Goal: Task Accomplishment & Management: Manage account settings

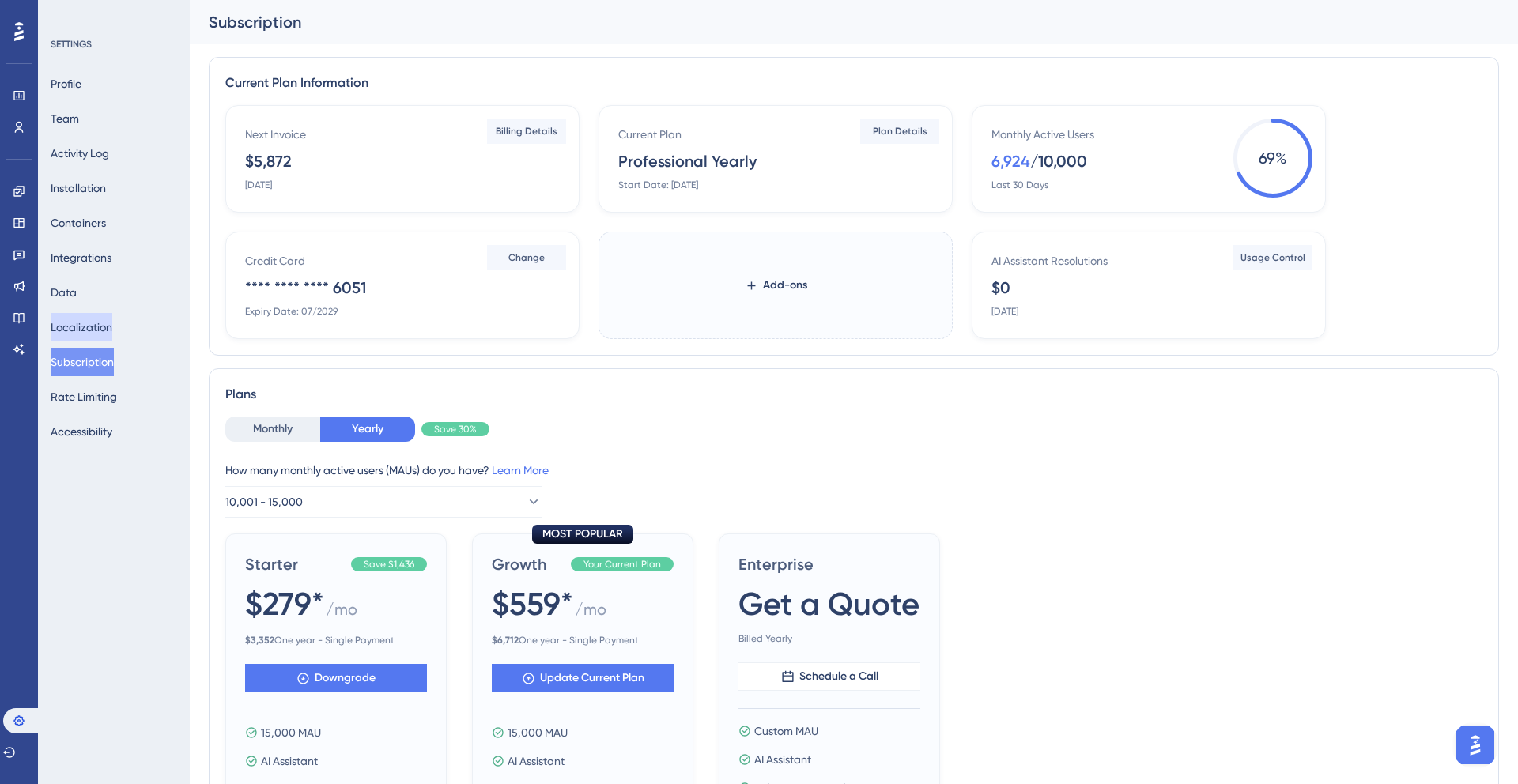
click at [104, 331] on button "Localization" at bounding box center [82, 327] width 61 height 28
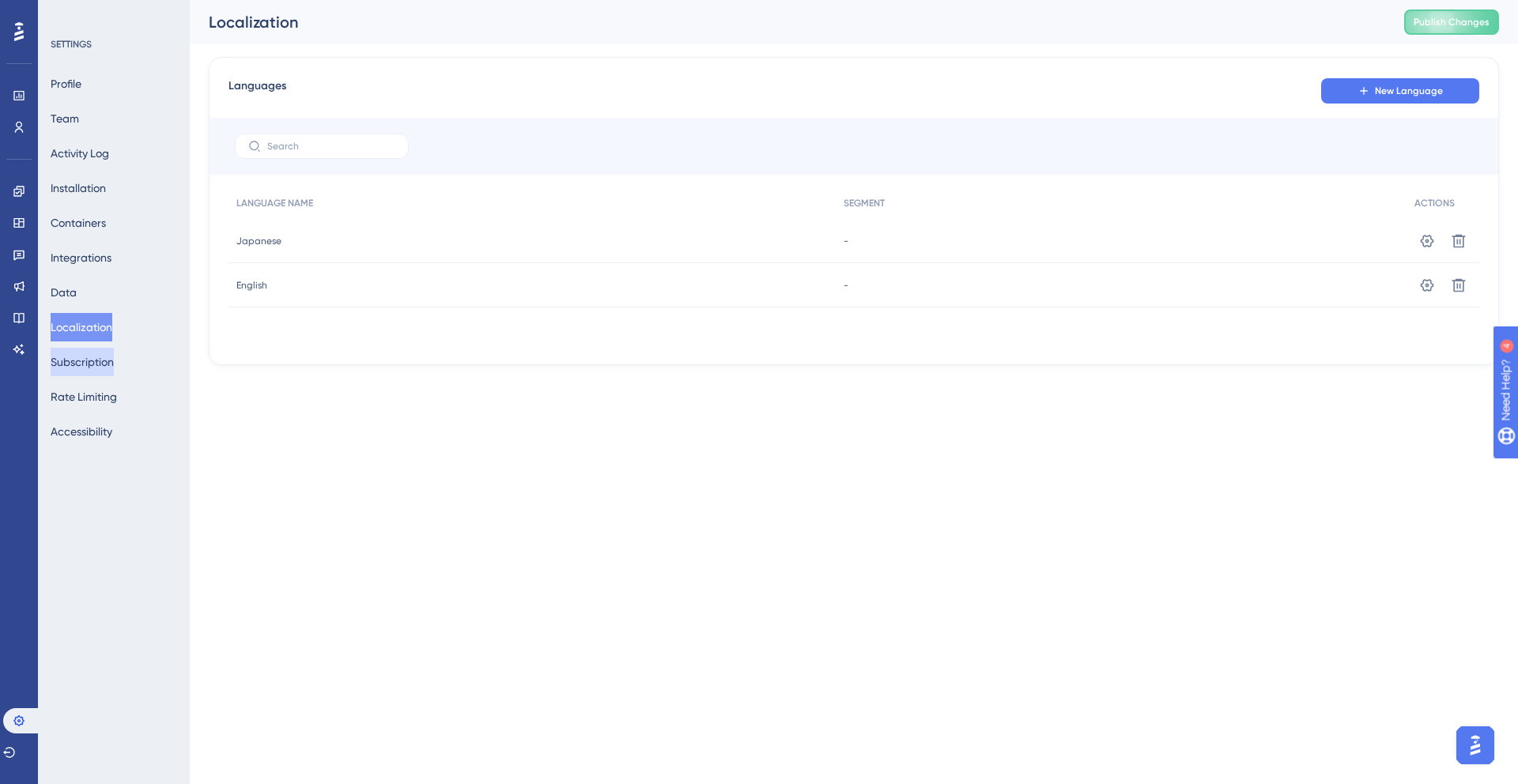
click at [103, 357] on button "Subscription" at bounding box center [82, 361] width 63 height 28
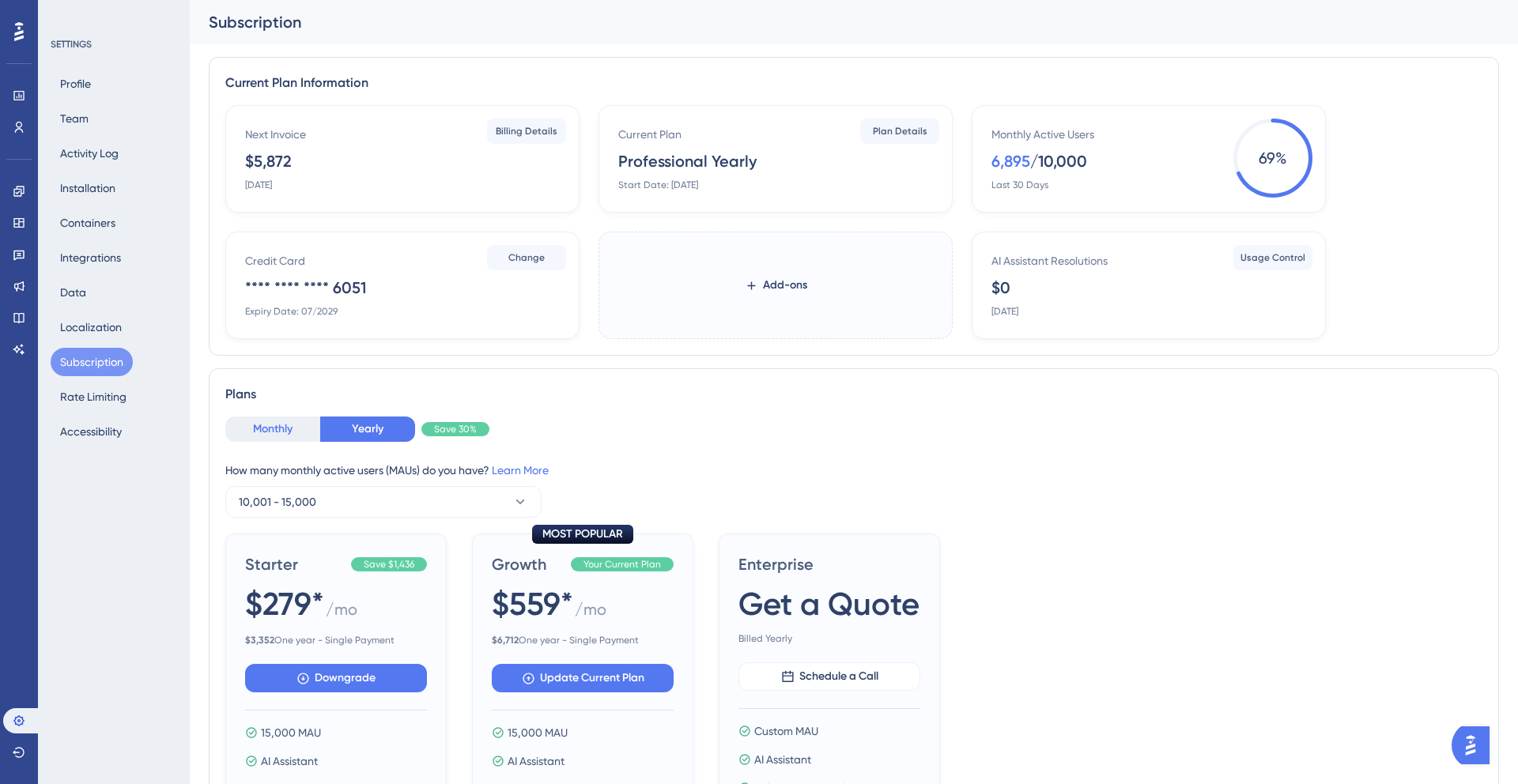
click at [285, 426] on button "Monthly" at bounding box center [273, 429] width 95 height 25
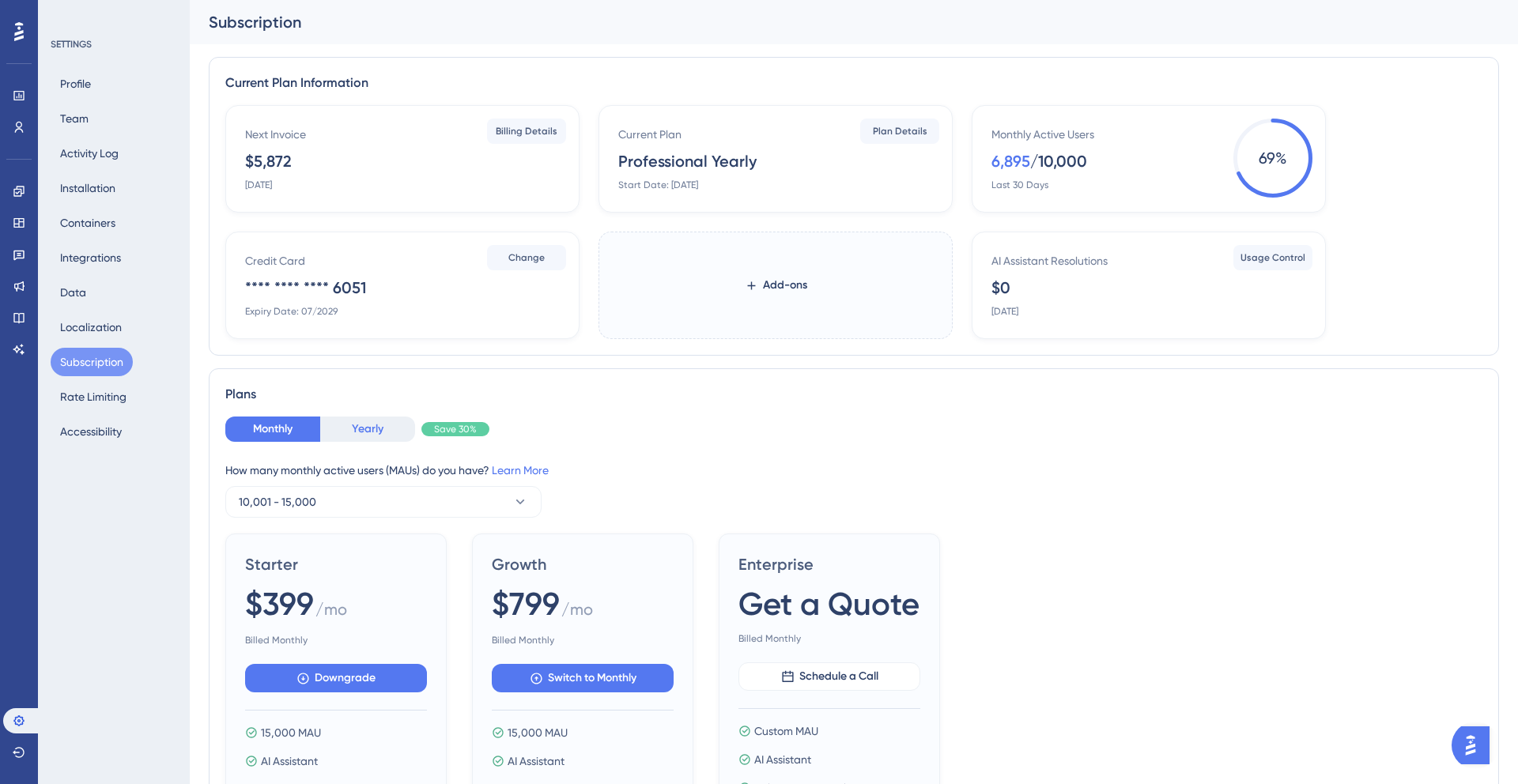
click at [356, 428] on button "Yearly" at bounding box center [368, 429] width 95 height 25
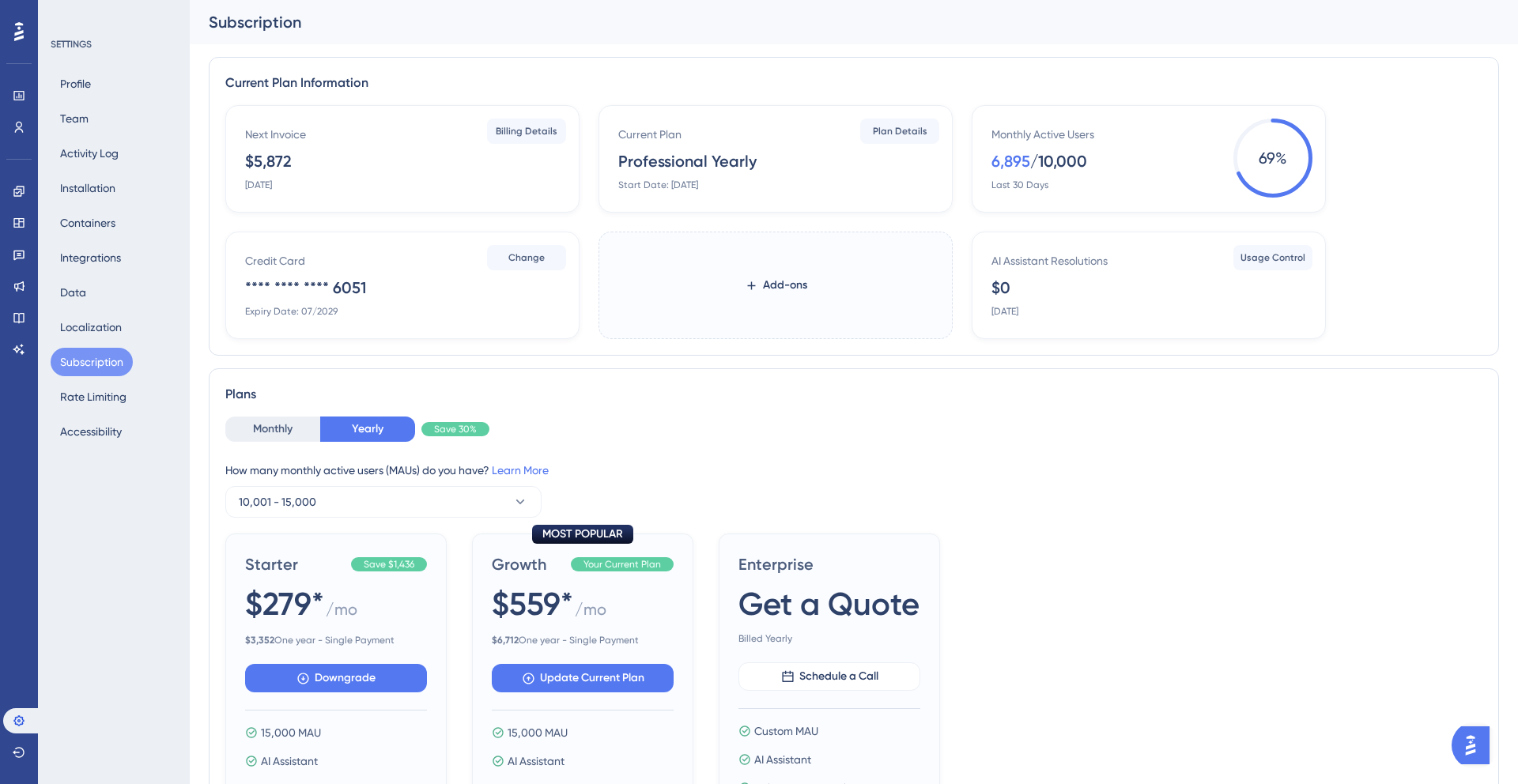
click at [1270, 203] on div "Monthly Active Users 6,895 / 10,000 Last 30 Days 69 %" at bounding box center [1149, 159] width 354 height 108
click at [19, 99] on icon at bounding box center [18, 96] width 11 height 10
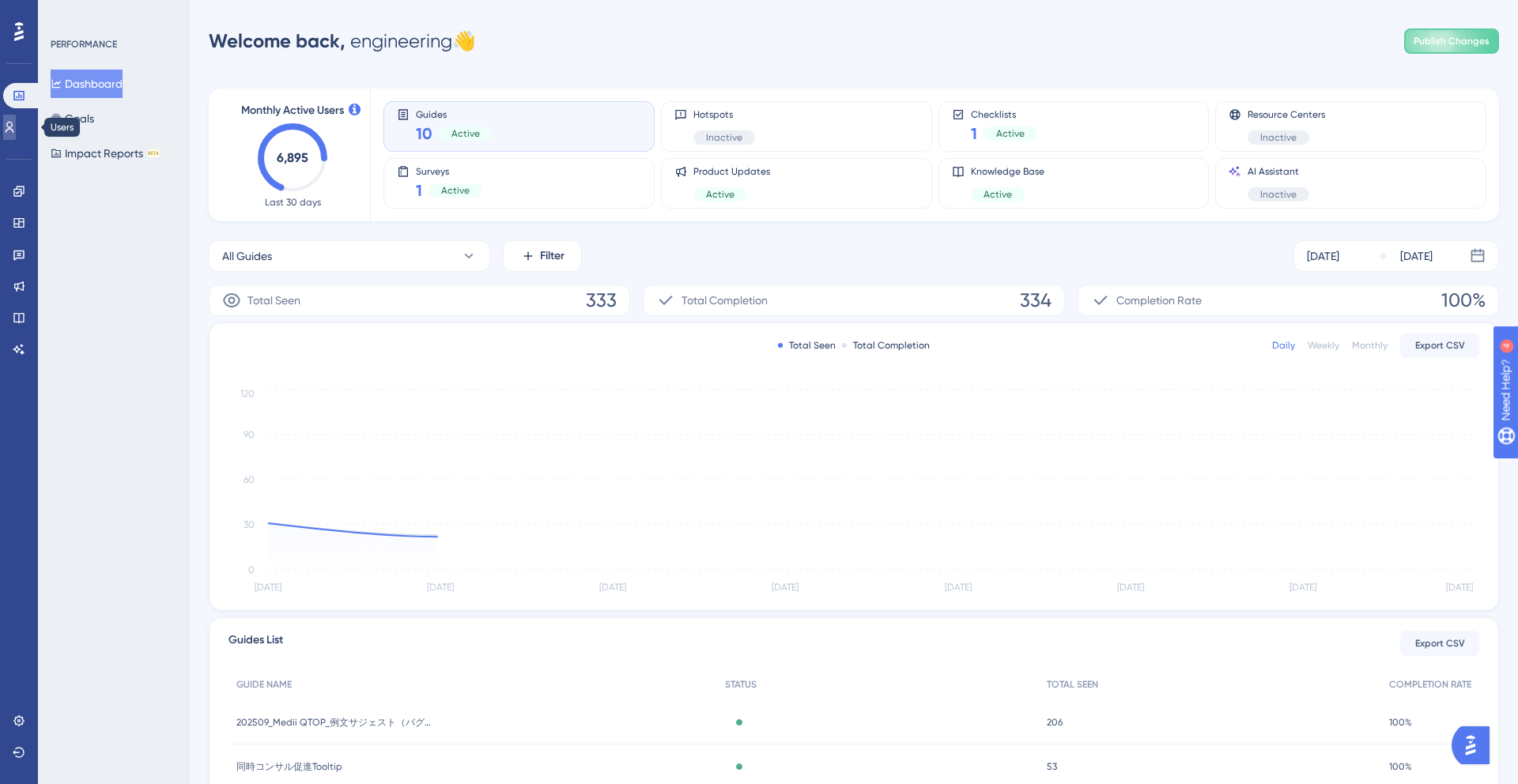
click at [16, 132] on icon at bounding box center [10, 127] width 12 height 12
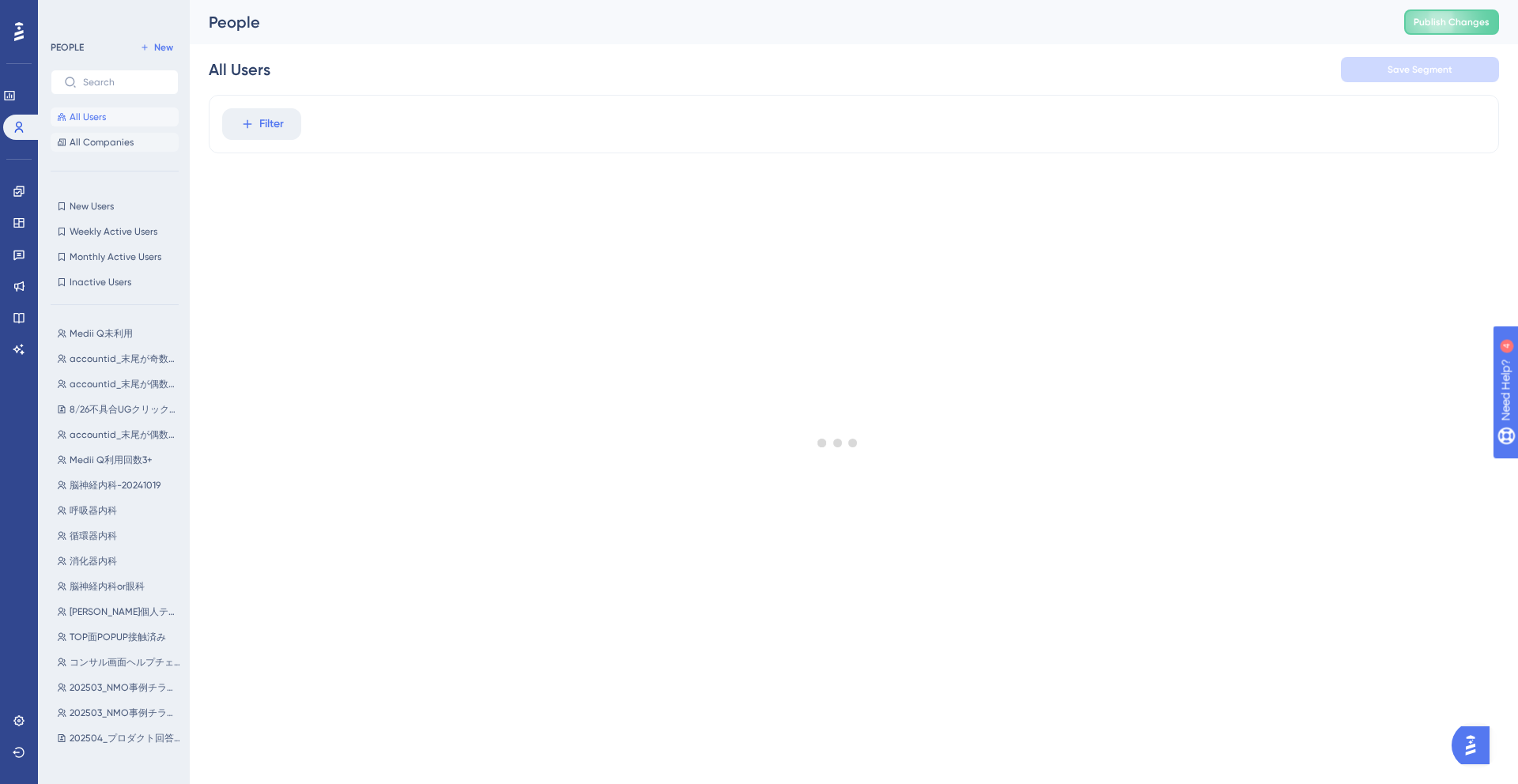
click at [104, 139] on span "All Companies" at bounding box center [101, 142] width 64 height 12
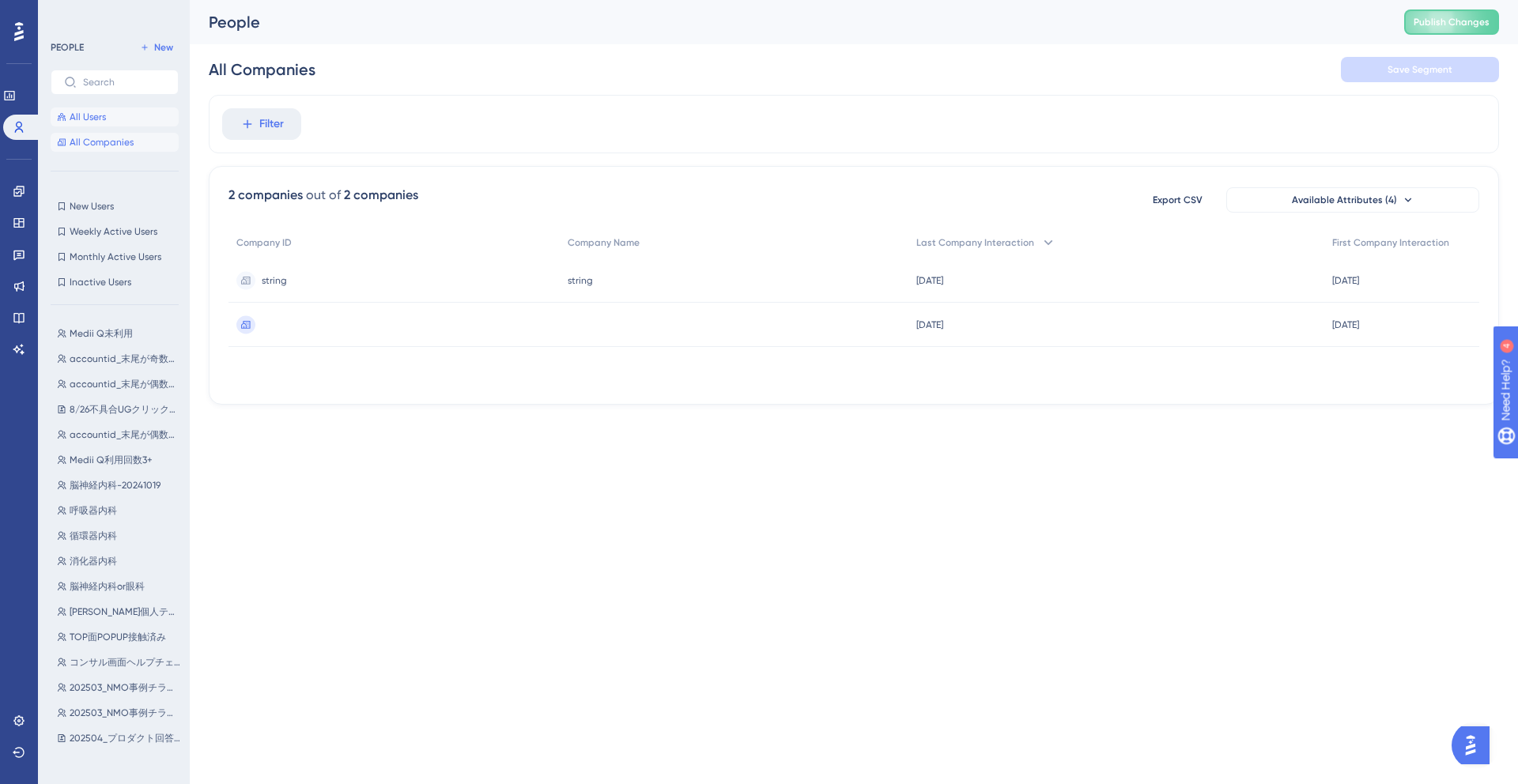
click at [144, 117] on button "All Users" at bounding box center [115, 118] width 128 height 19
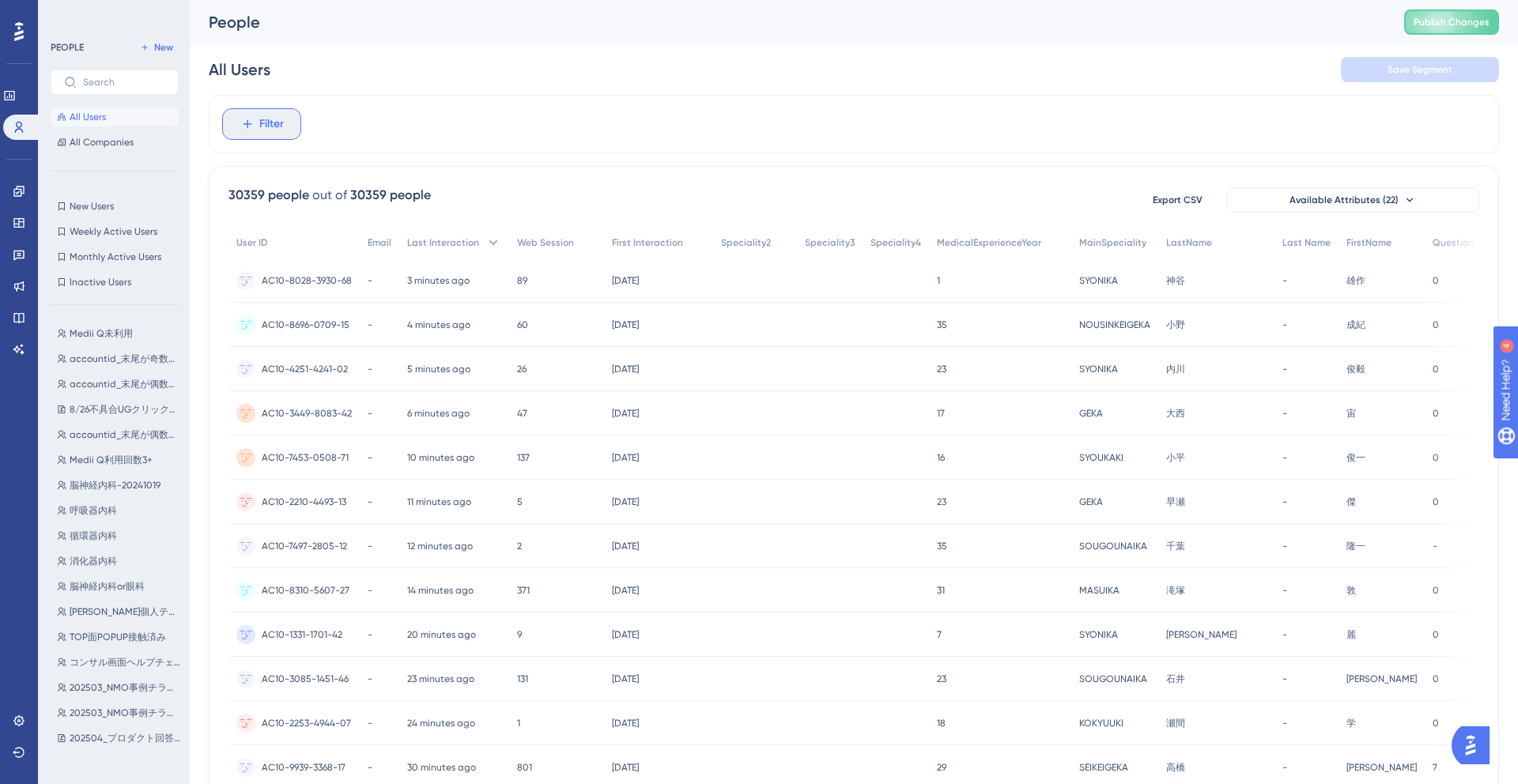
click at [252, 121] on icon at bounding box center [247, 124] width 14 height 14
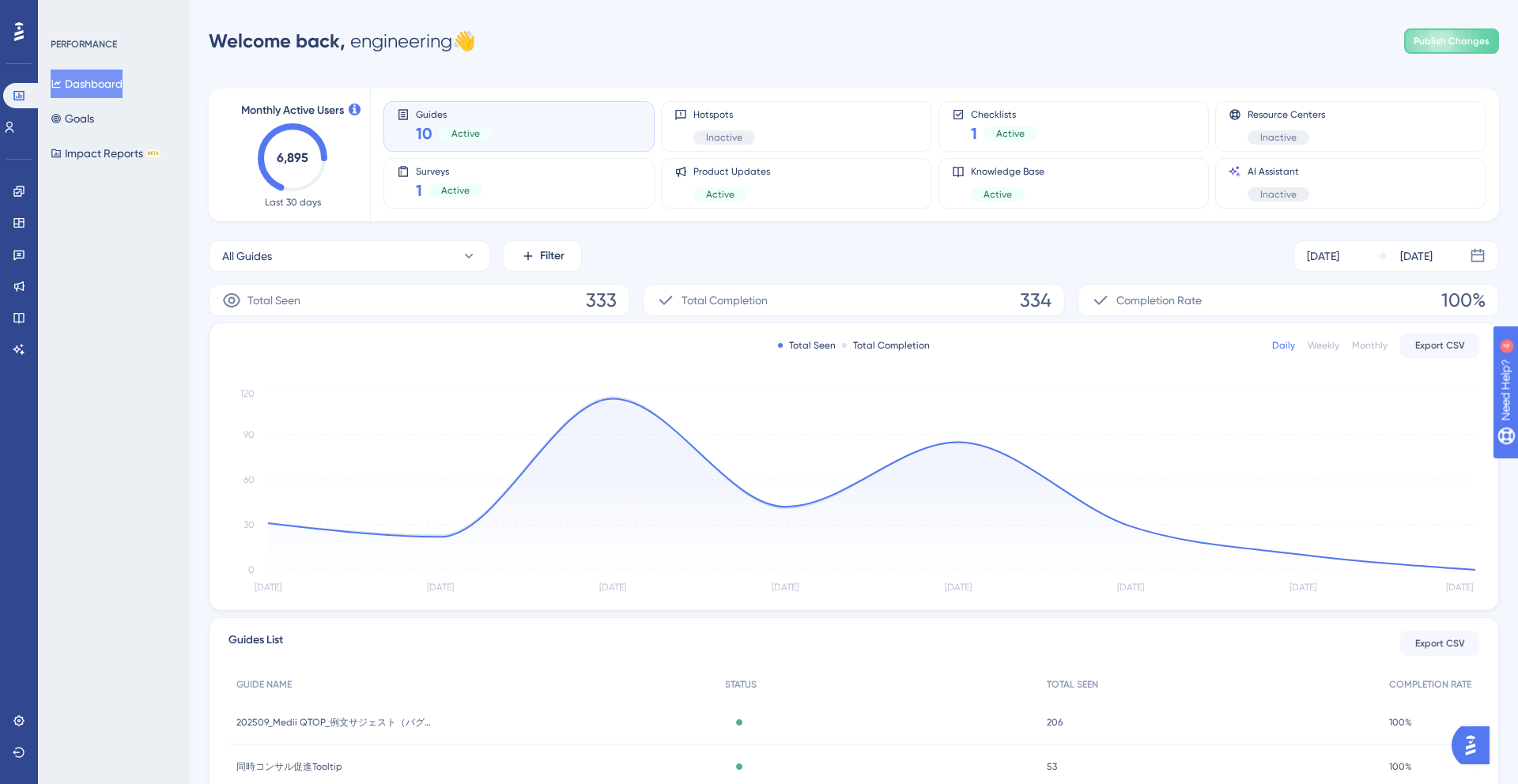
click at [90, 208] on div "PERFORMANCE Dashboard Goals Impact Reports BETA" at bounding box center [113, 392] width 152 height 784
click at [12, 722] on link at bounding box center [18, 720] width 12 height 25
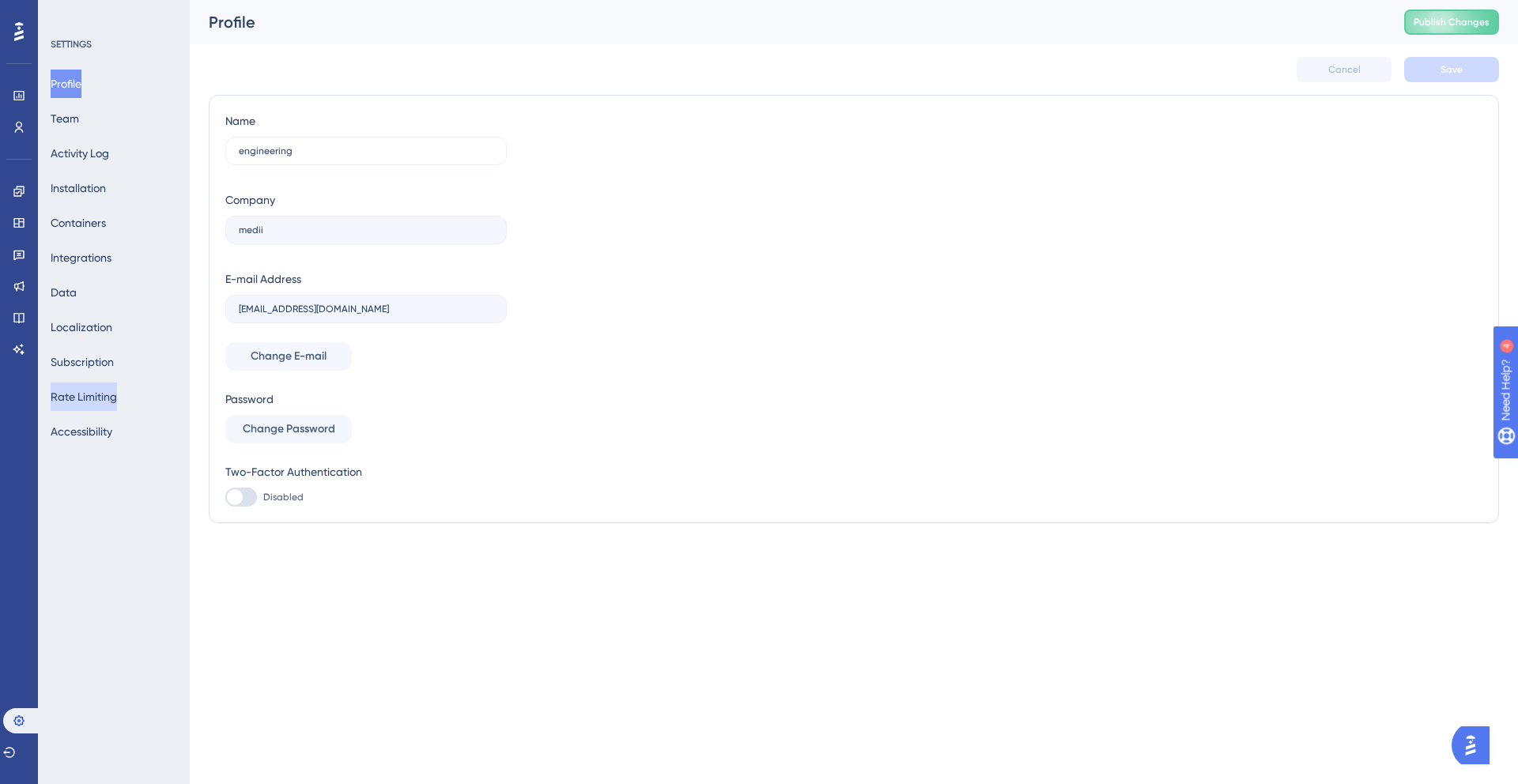
click at [117, 403] on button "Rate Limiting" at bounding box center [84, 396] width 67 height 28
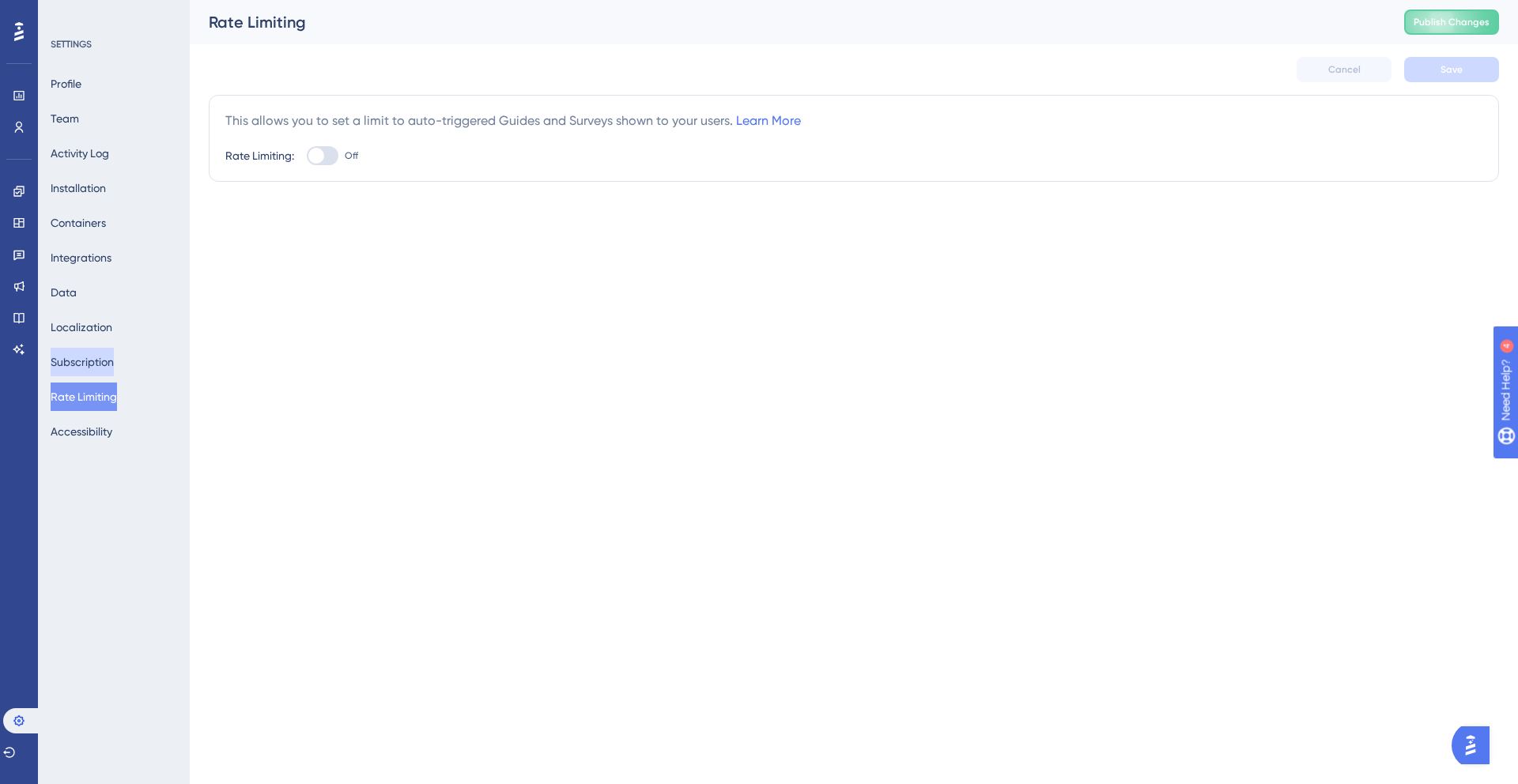
click at [114, 360] on button "Subscription" at bounding box center [82, 361] width 63 height 28
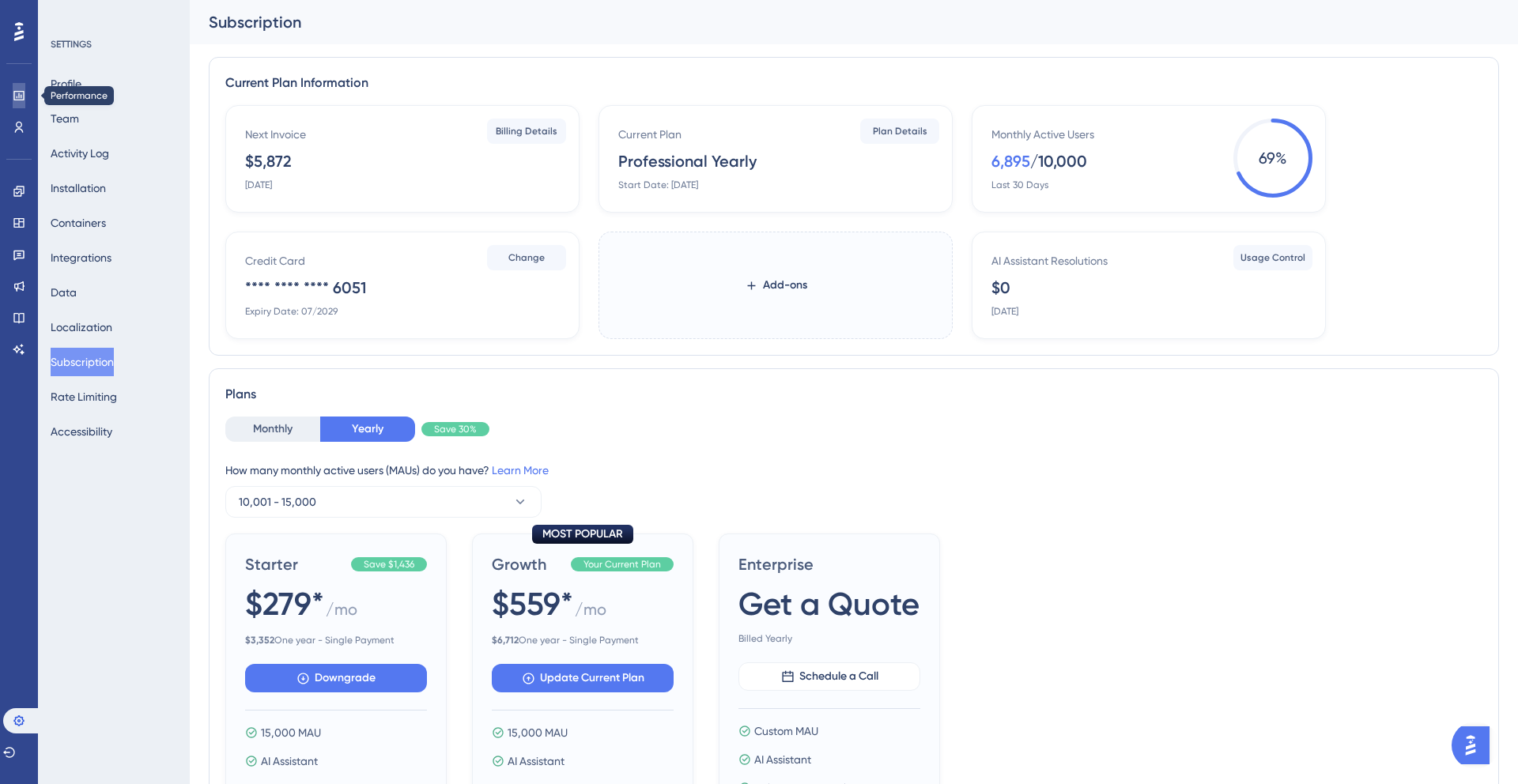
click at [12, 94] on icon at bounding box center [18, 96] width 12 height 12
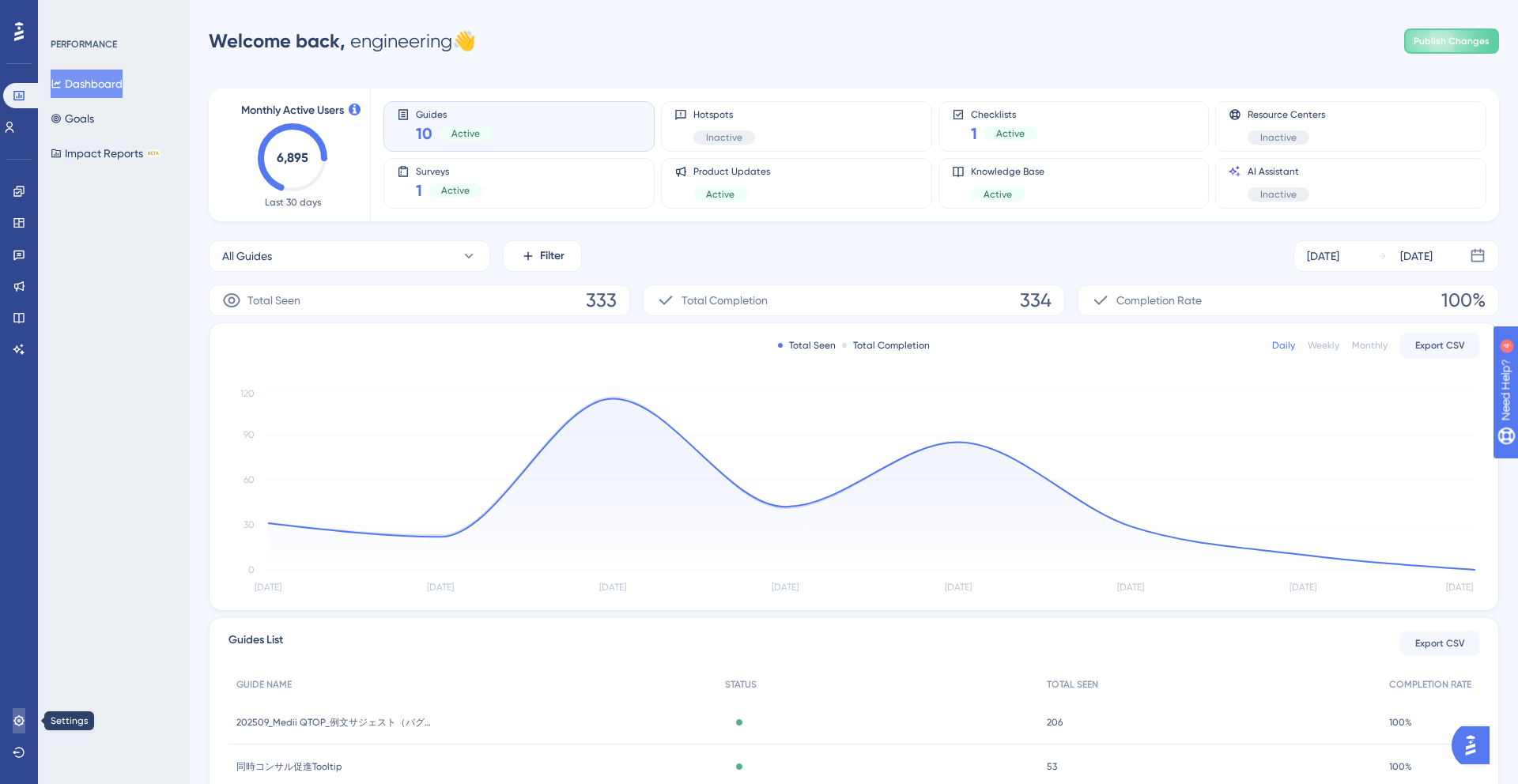
click at [25, 711] on link at bounding box center [18, 720] width 12 height 25
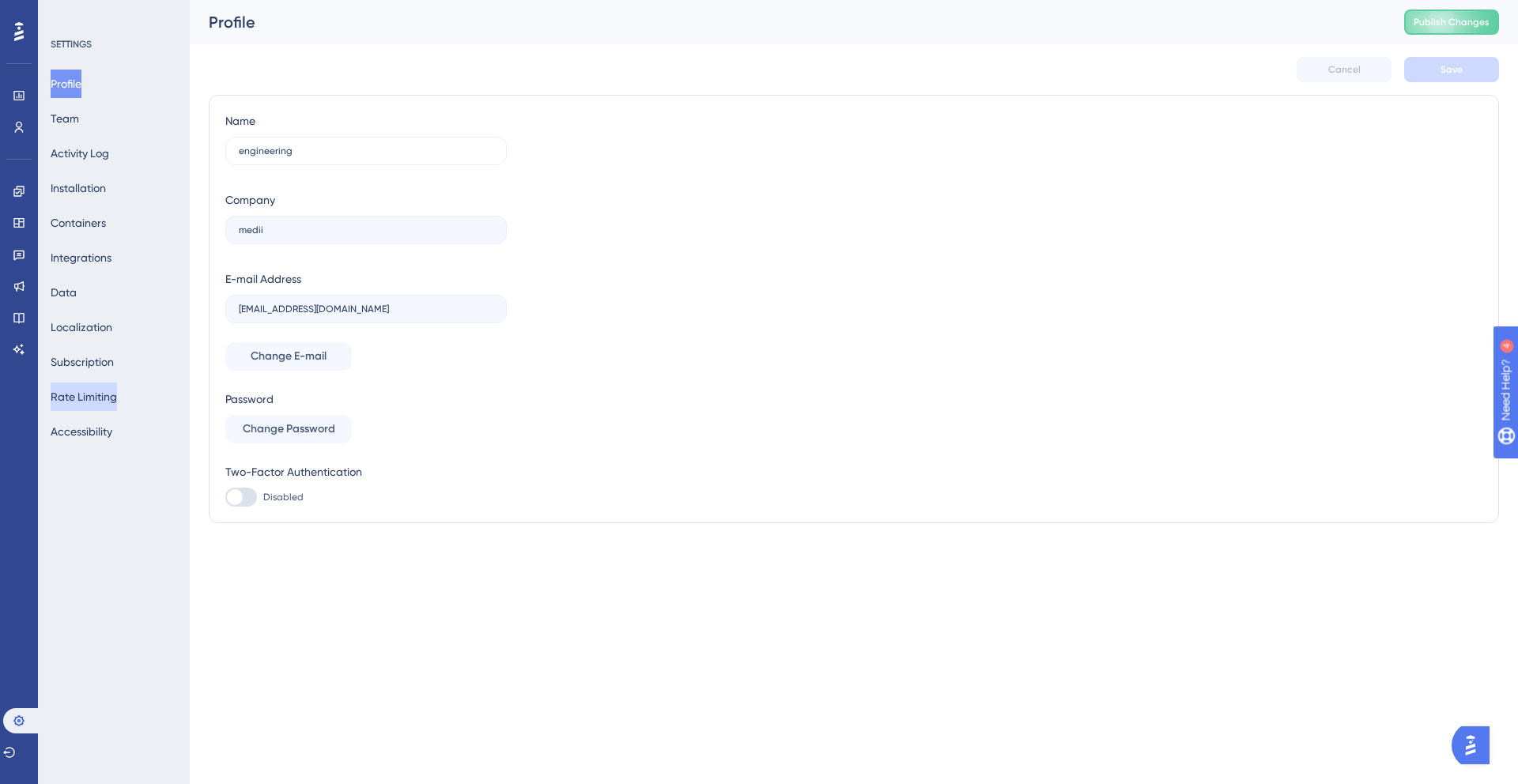
click at [94, 400] on button "Rate Limiting" at bounding box center [84, 396] width 67 height 28
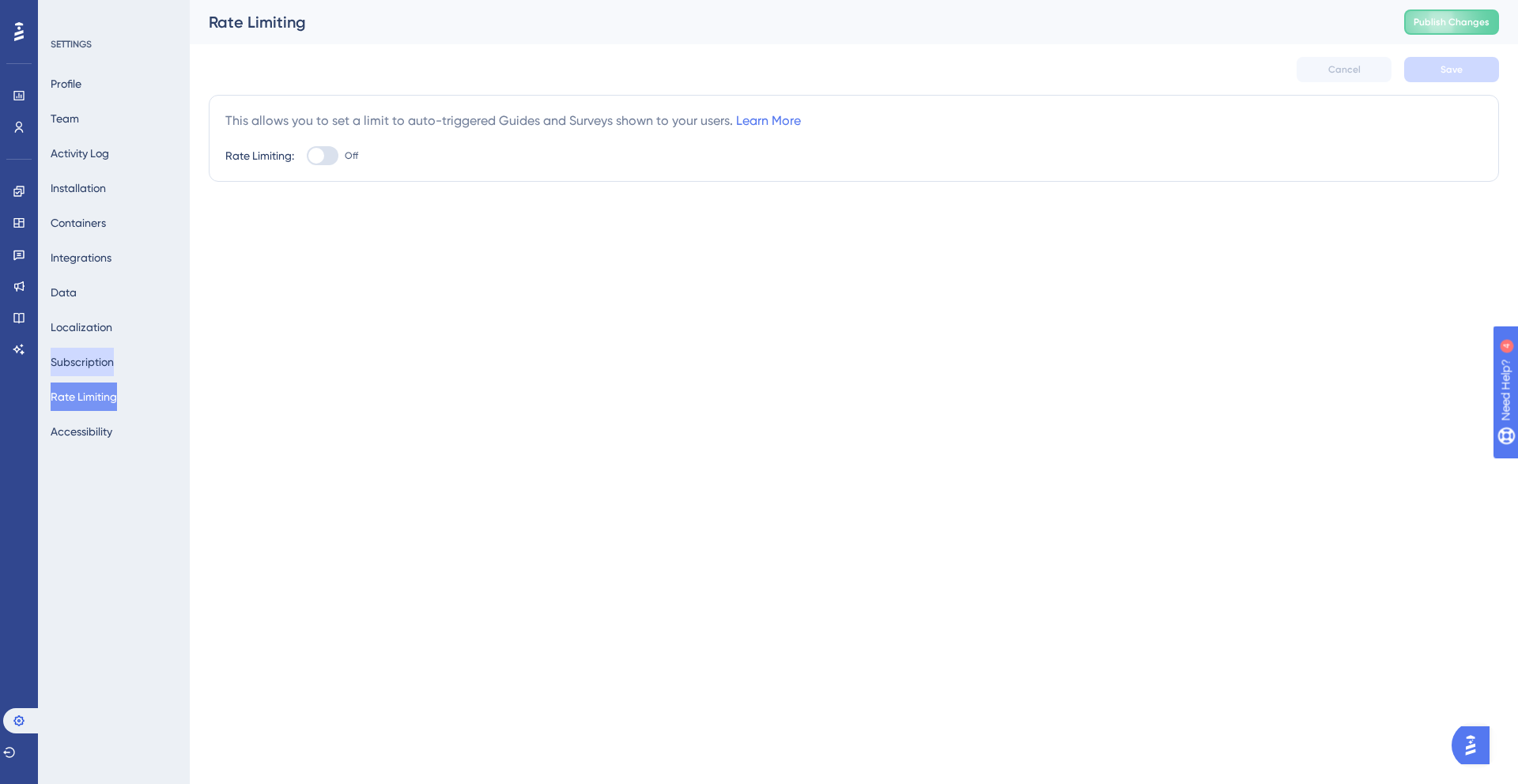
click at [70, 360] on button "Subscription" at bounding box center [82, 361] width 63 height 28
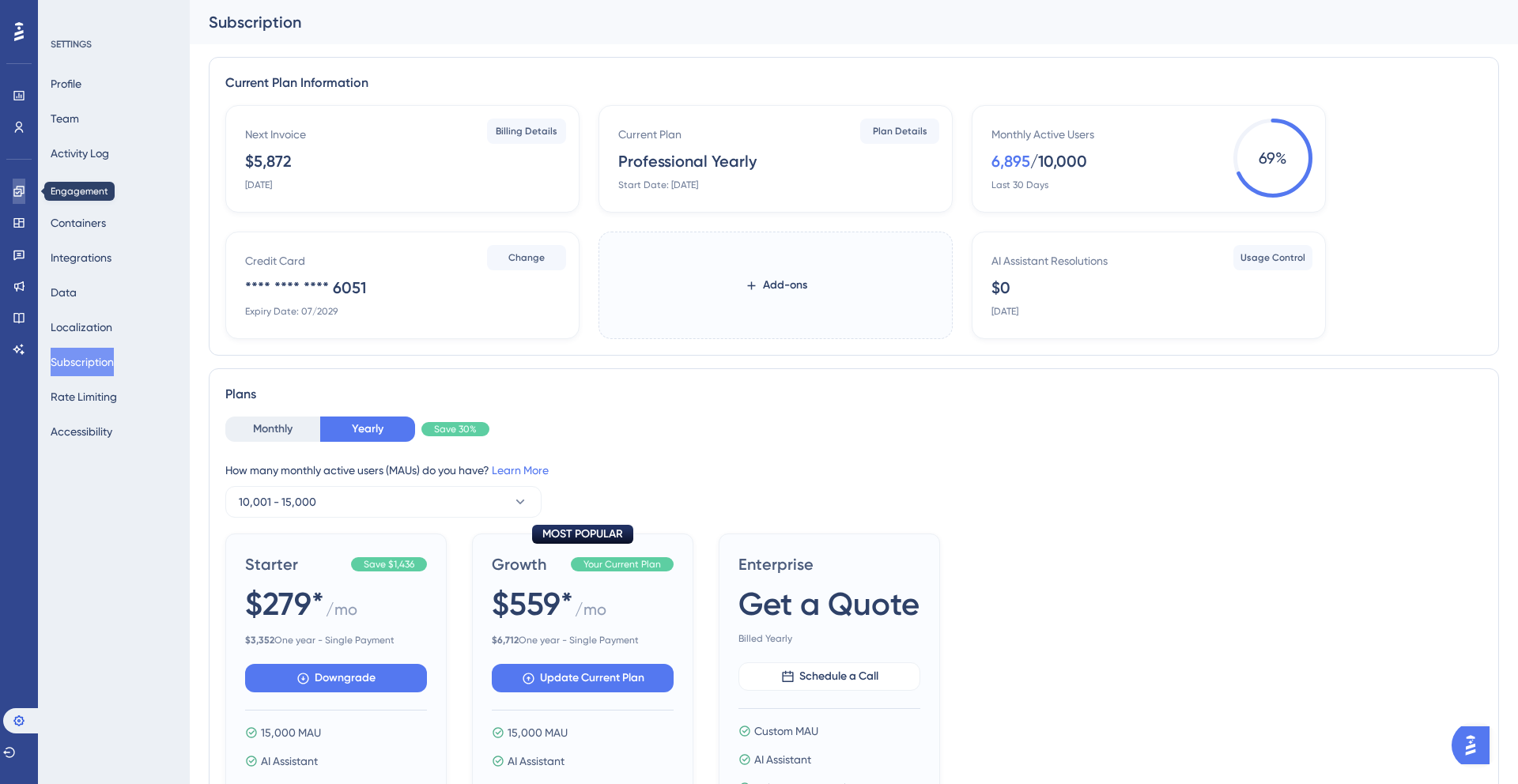
click at [12, 187] on link at bounding box center [18, 191] width 12 height 25
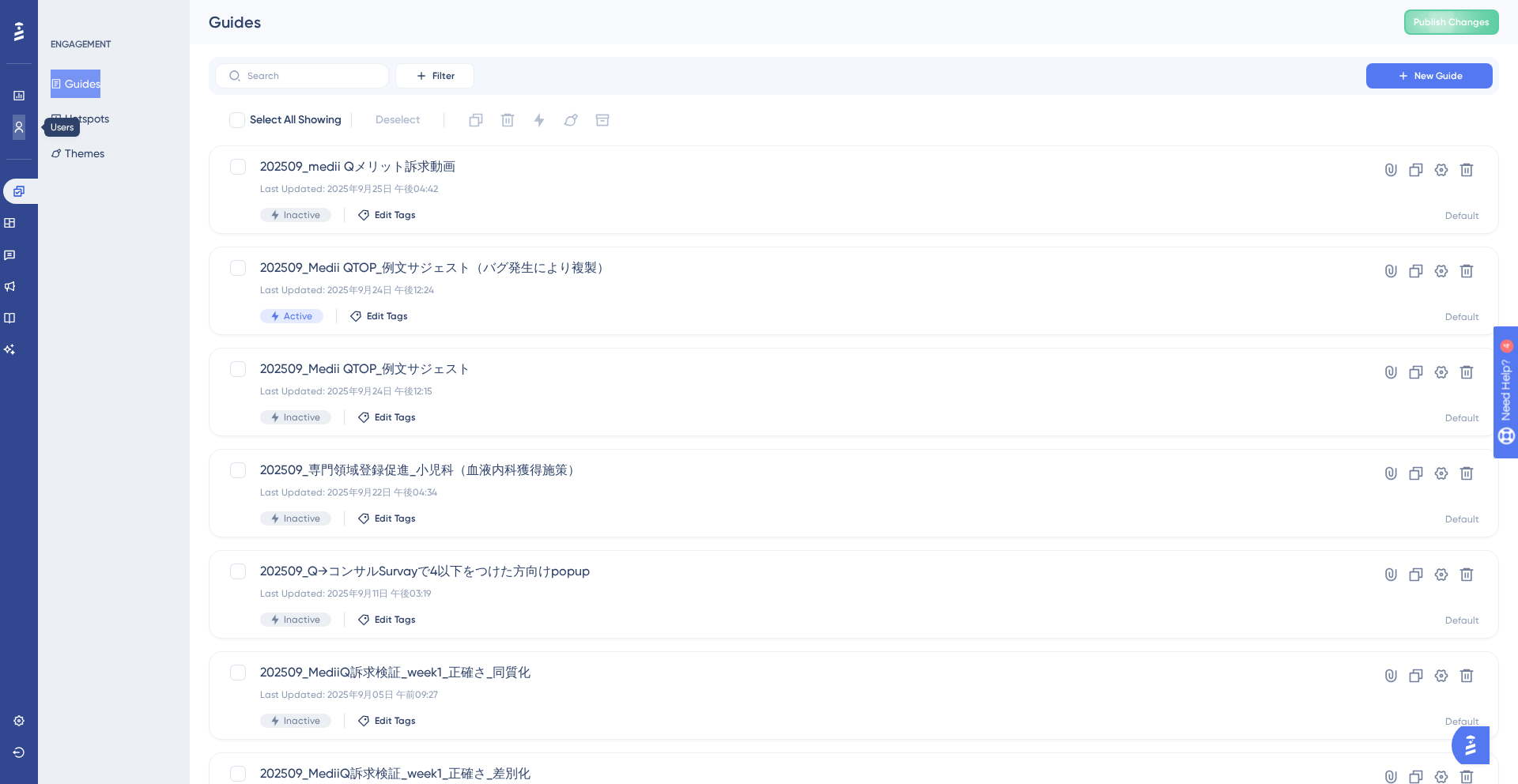
click at [18, 134] on link at bounding box center [18, 127] width 12 height 25
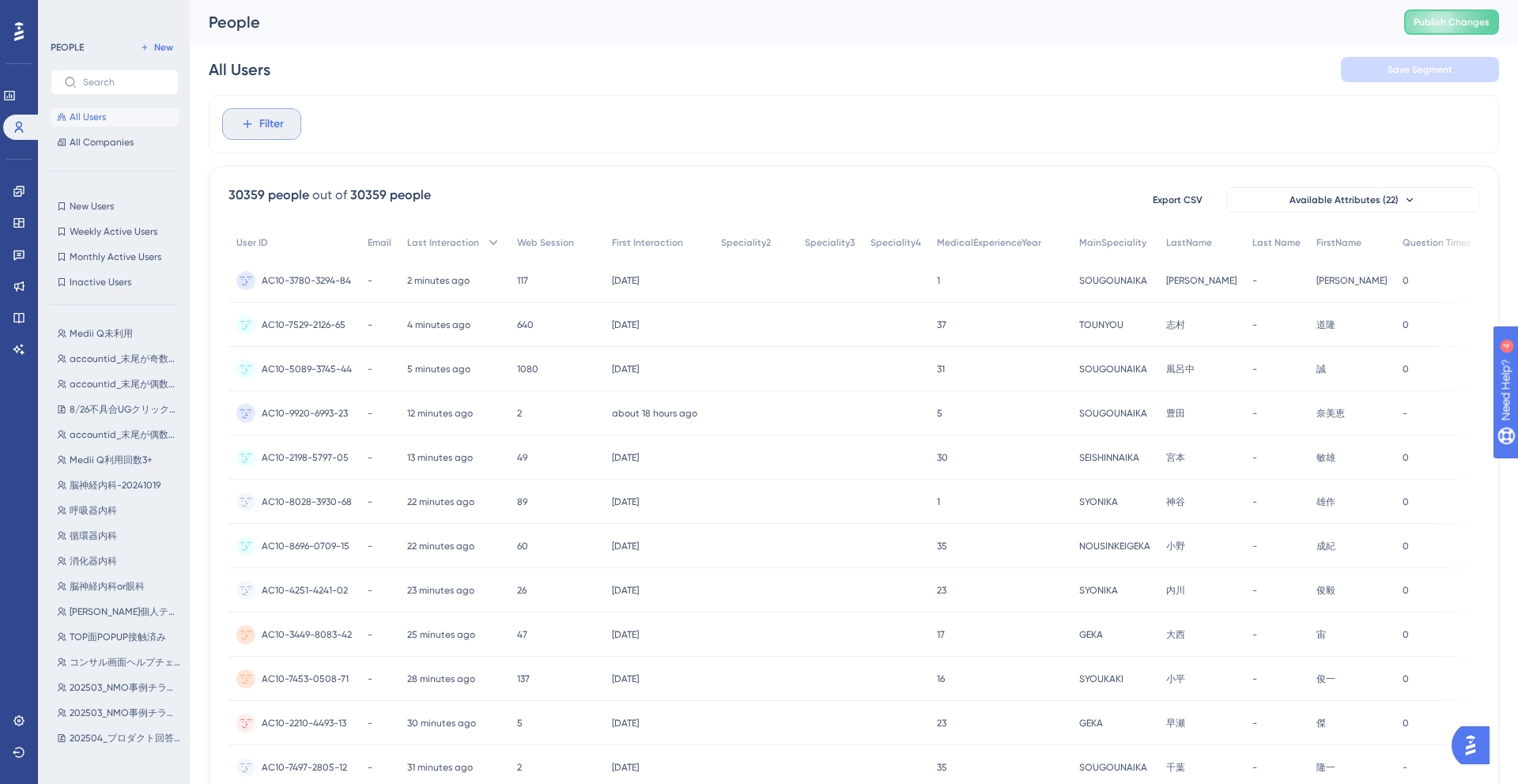
click at [291, 113] on button "Filter" at bounding box center [261, 124] width 79 height 32
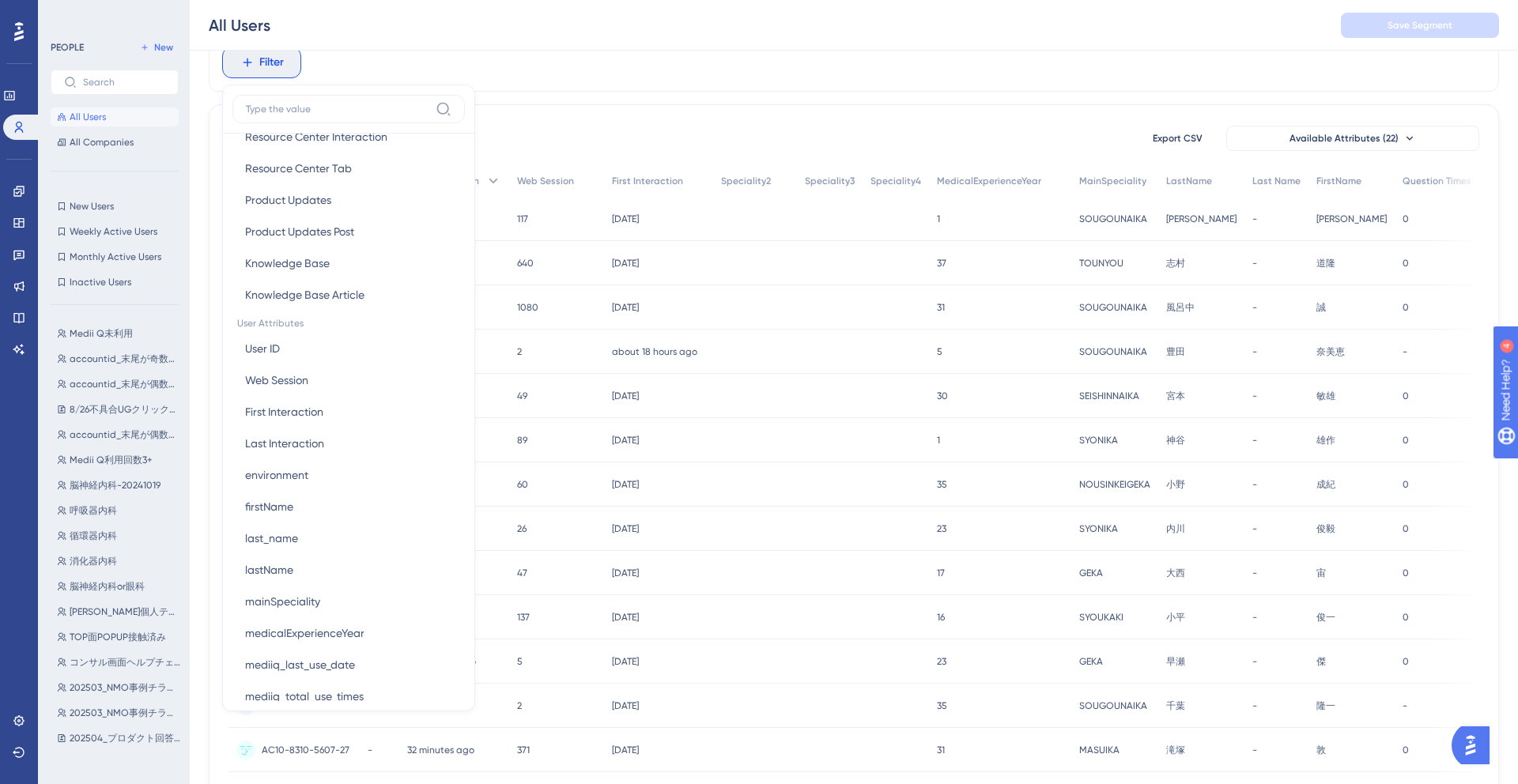
scroll to position [890, 0]
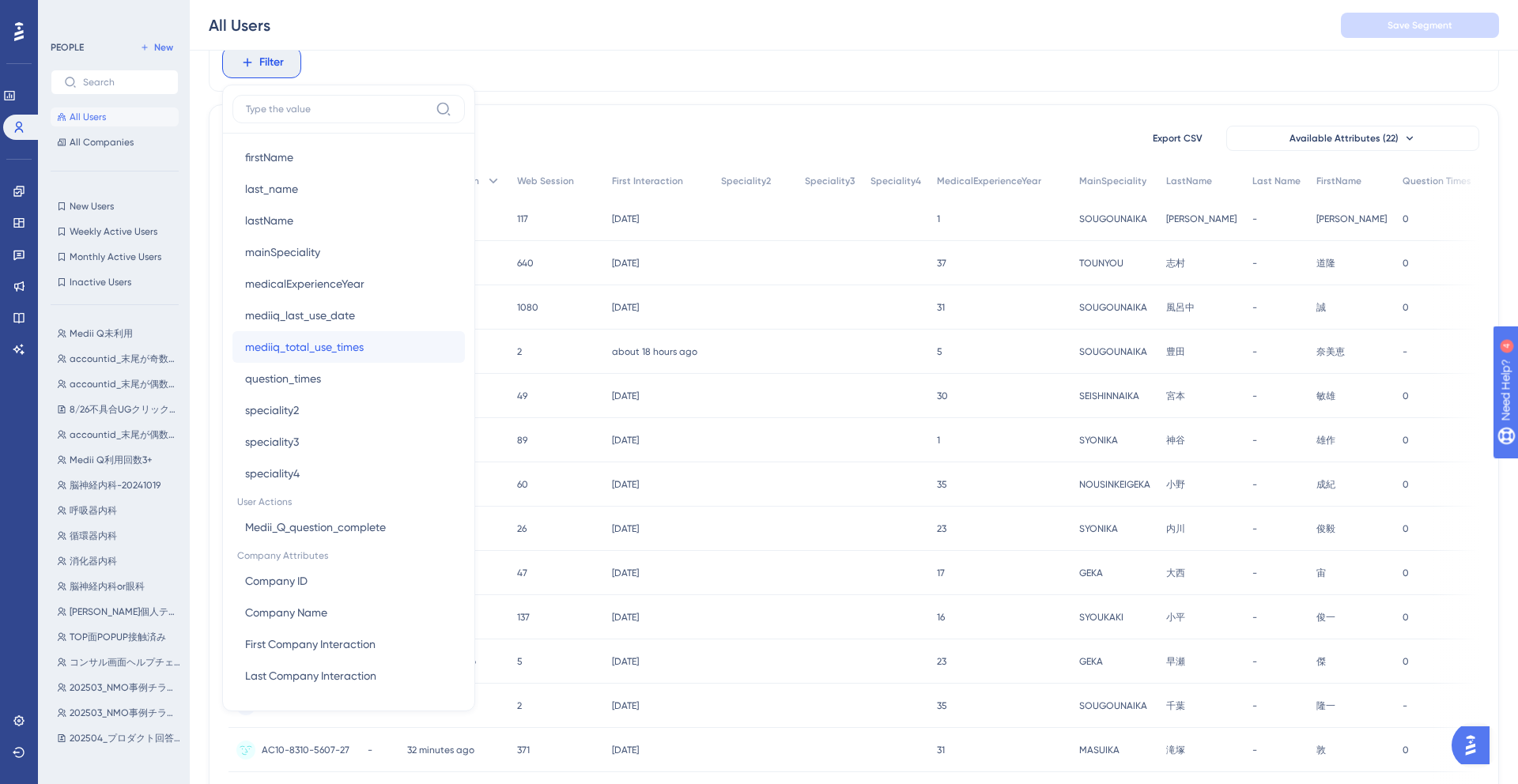
click at [374, 345] on button "mediiq_total_use_times mediiq_total_use_times" at bounding box center [348, 347] width 233 height 32
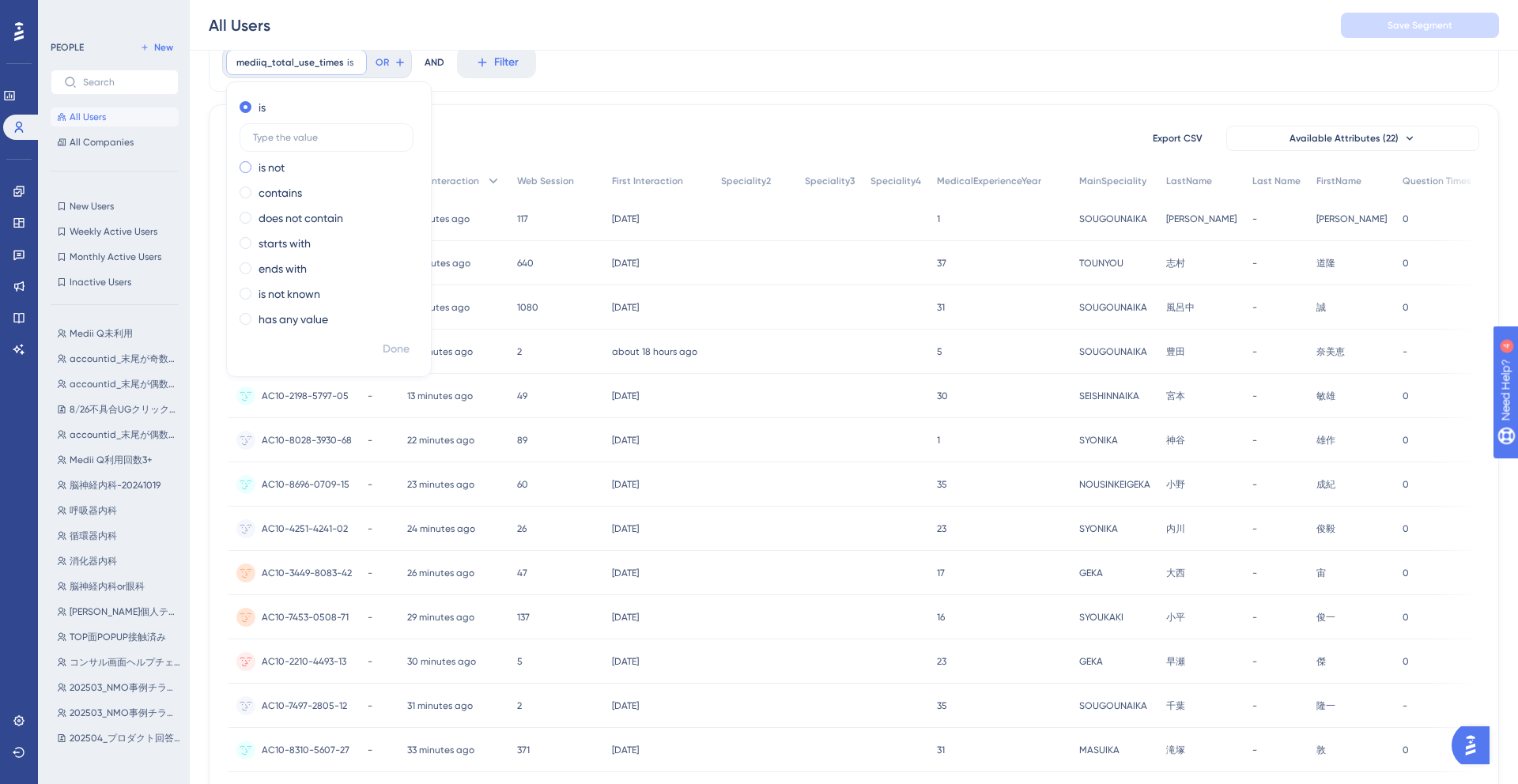
click at [283, 171] on label "is not" at bounding box center [272, 167] width 26 height 19
click at [267, 316] on label "has any value" at bounding box center [293, 319] width 69 height 19
click at [396, 317] on span "Done" at bounding box center [396, 315] width 27 height 19
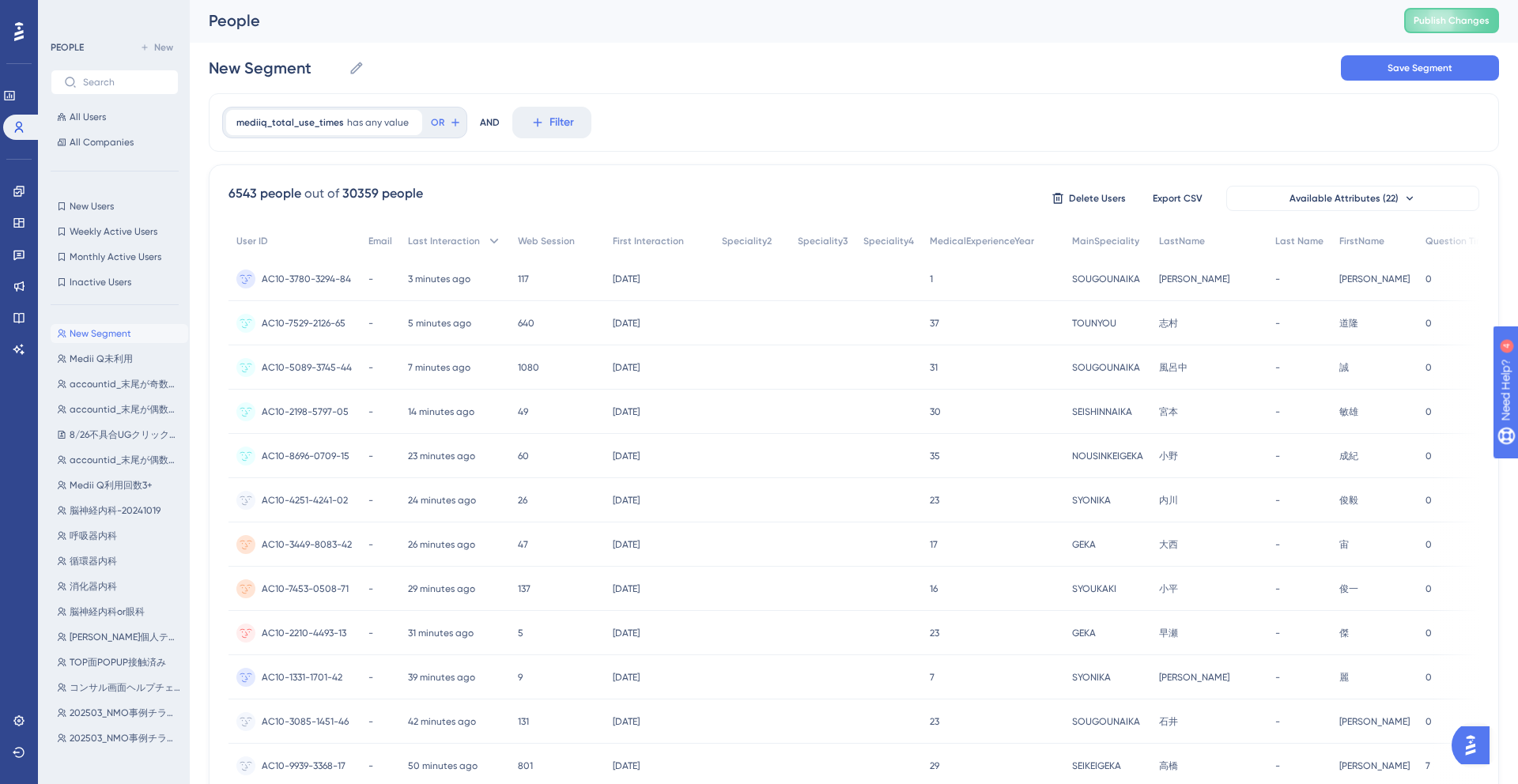
scroll to position [0, 0]
